Goal: Task Accomplishment & Management: Manage account settings

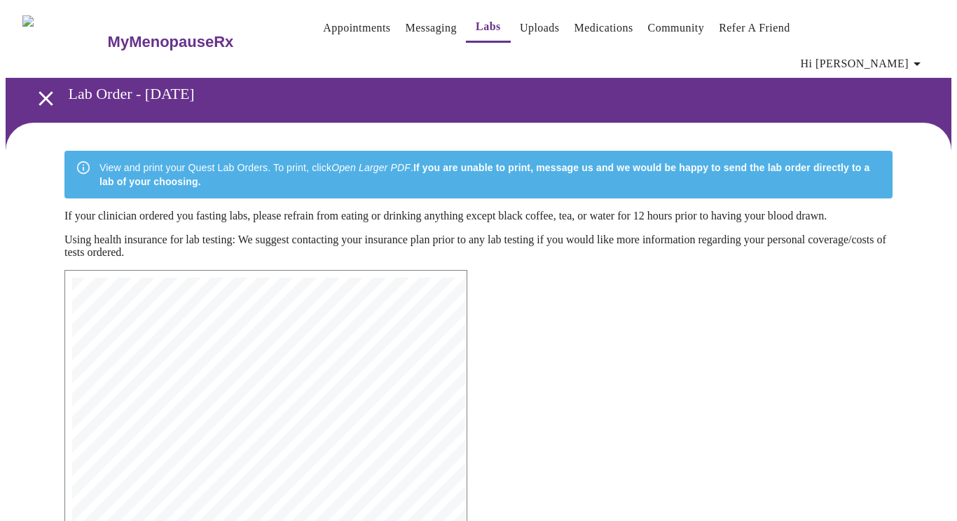
click at [42, 91] on icon "open drawer" at bounding box center [46, 98] width 14 height 14
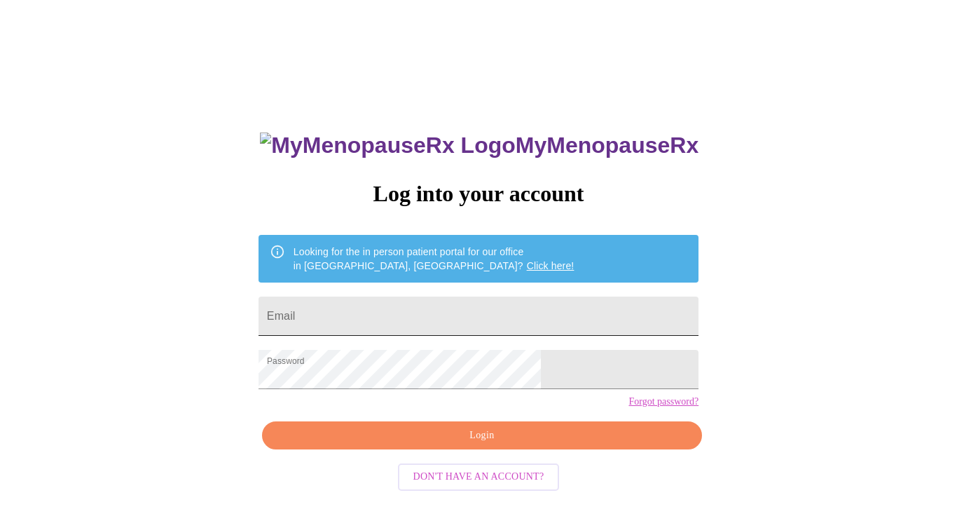
click at [379, 319] on input "Email" at bounding box center [479, 315] width 440 height 39
type input "[EMAIL_ADDRESS][DOMAIN_NAME]"
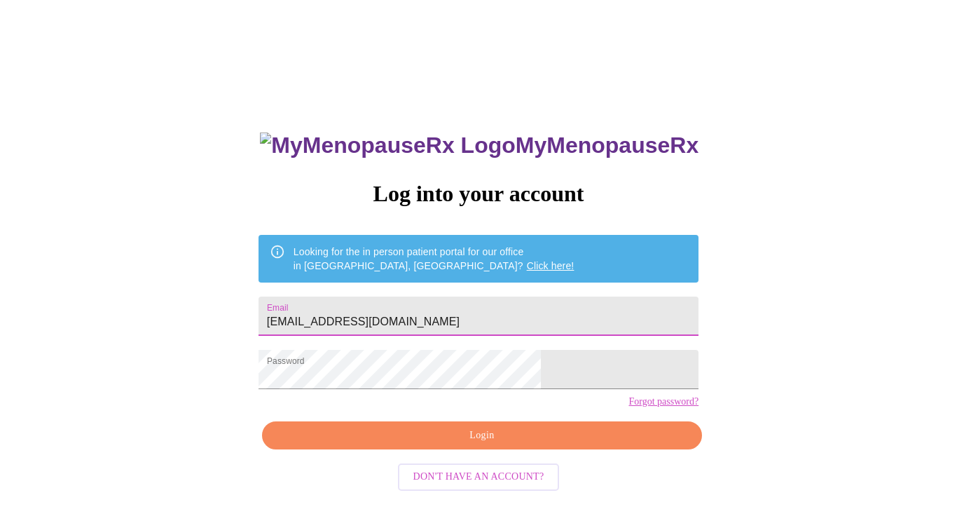
click at [468, 444] on span "Login" at bounding box center [482, 436] width 408 height 18
